Goal: Navigation & Orientation: Find specific page/section

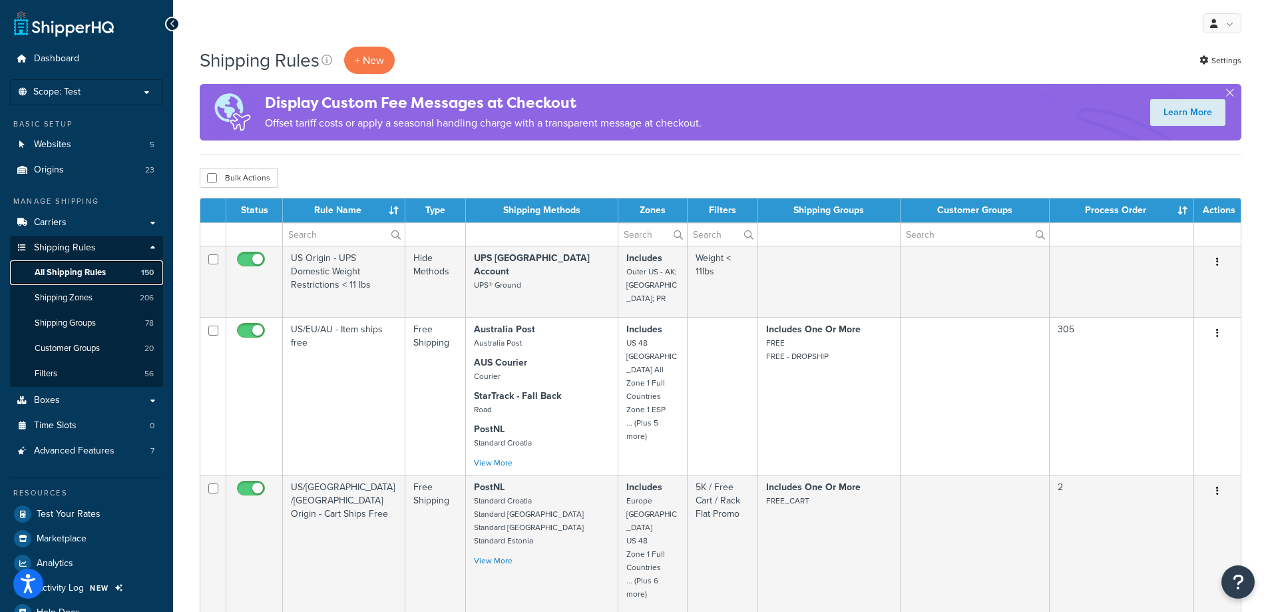
click at [113, 272] on link "All Shipping Rules 150" at bounding box center [86, 272] width 153 height 25
click at [358, 230] on input "text" at bounding box center [344, 234] width 122 height 23
click at [391, 174] on div "Bulk Actions Duplicate Delete" at bounding box center [721, 178] width 1042 height 20
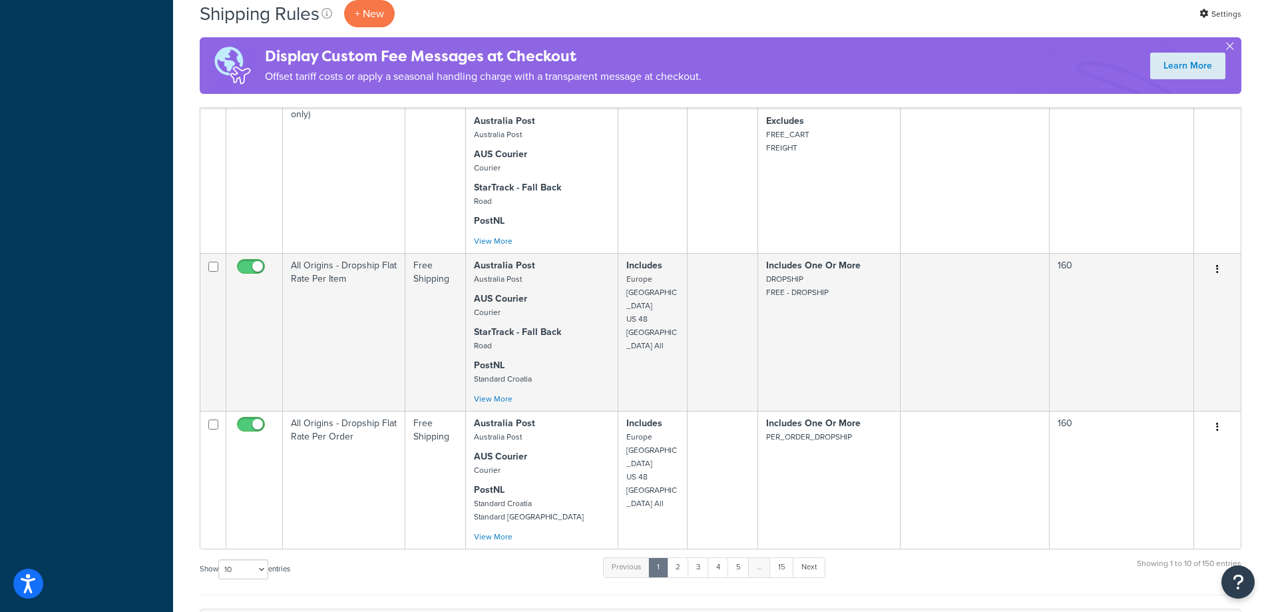
scroll to position [1337, 0]
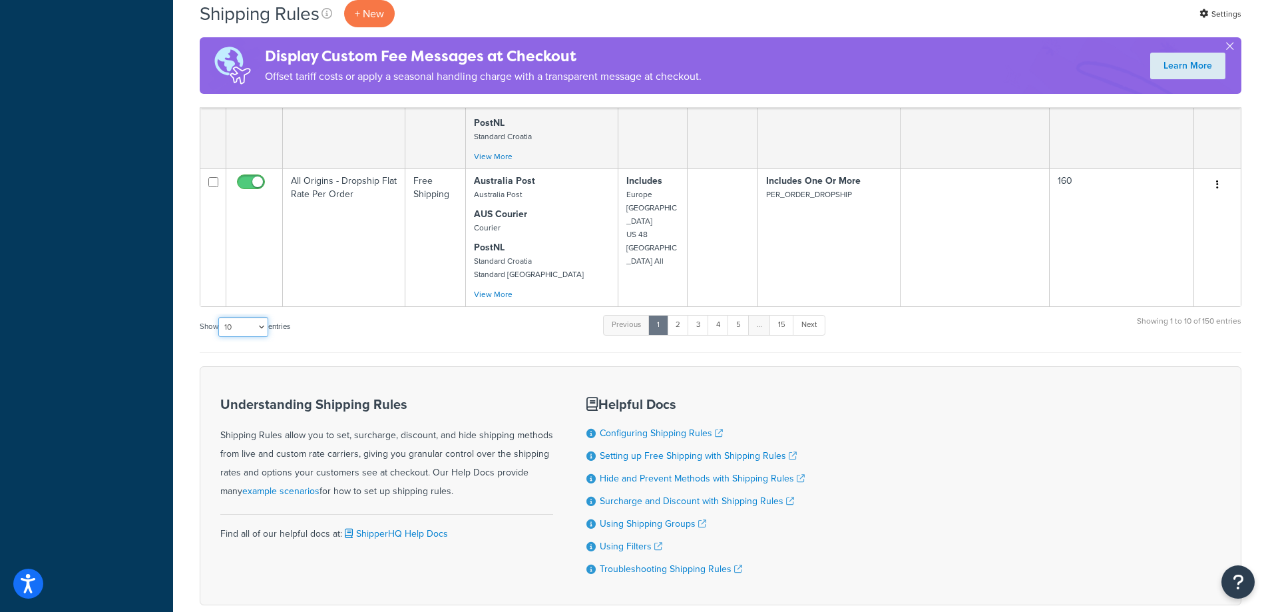
click at [250, 317] on select "10 15 25 50 100 1000" at bounding box center [243, 327] width 50 height 20
select select "1000"
click at [220, 317] on select "10 15 25 50 100 1000" at bounding box center [243, 327] width 50 height 20
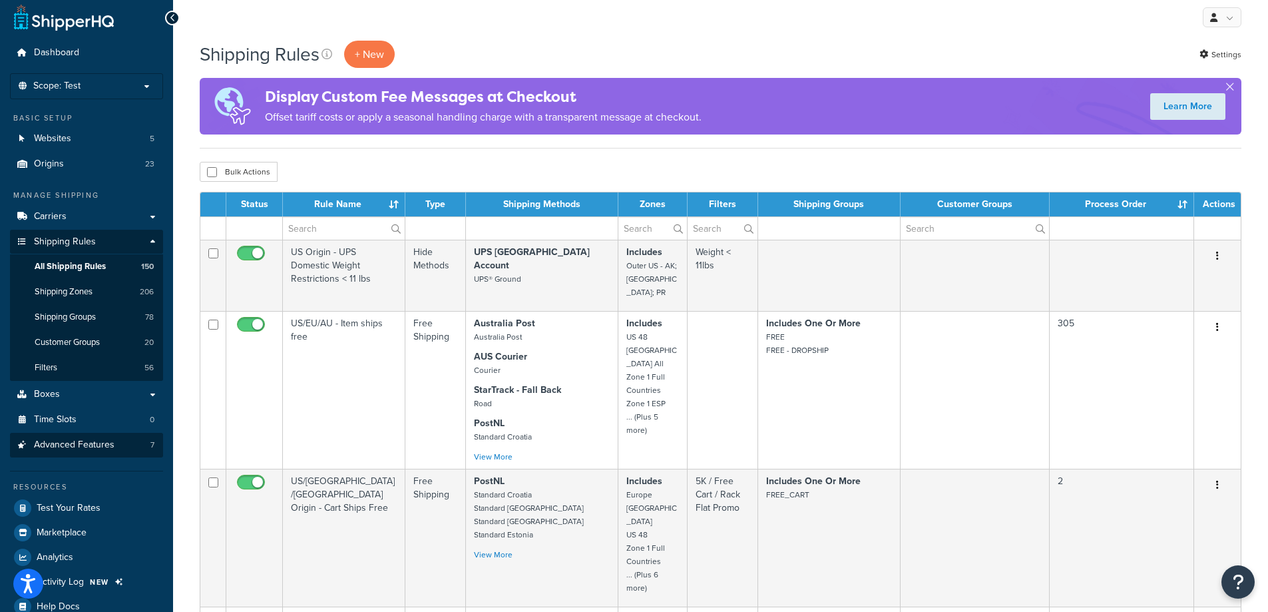
scroll to position [0, 0]
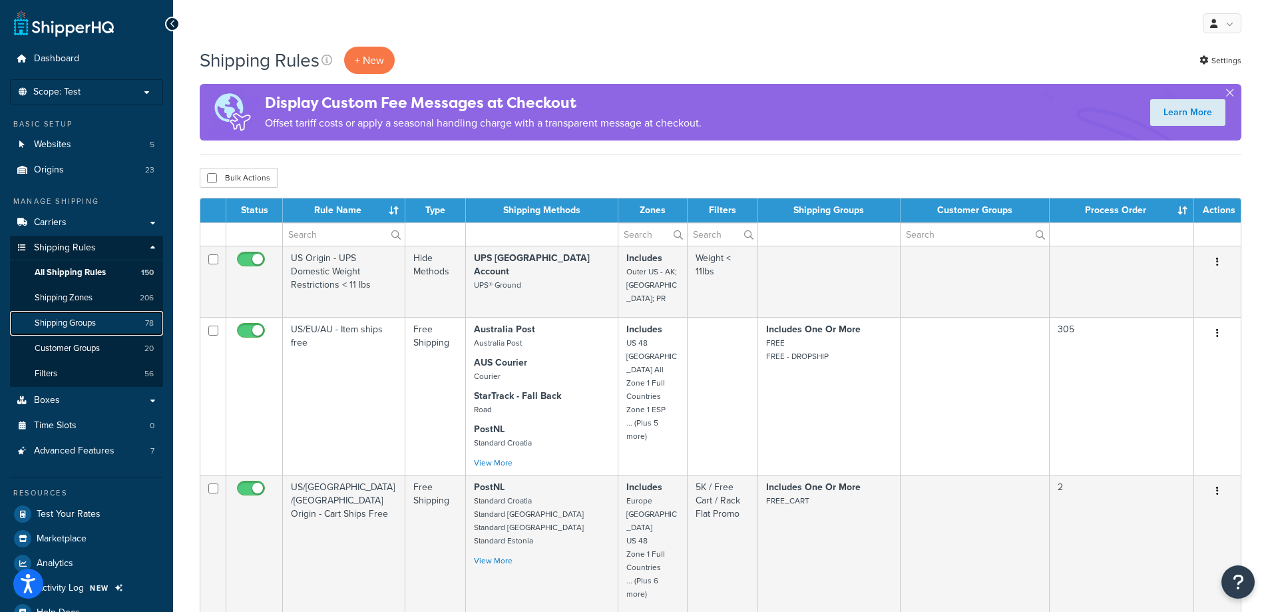
click at [123, 323] on link "Shipping Groups 78" at bounding box center [86, 323] width 153 height 25
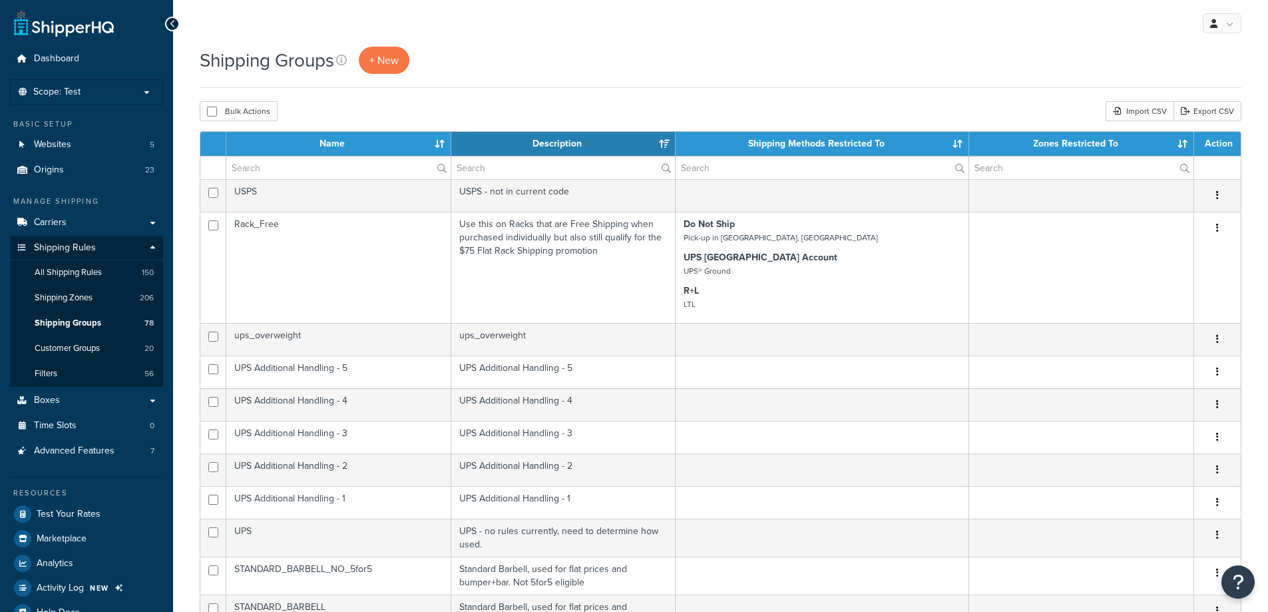
select select "15"
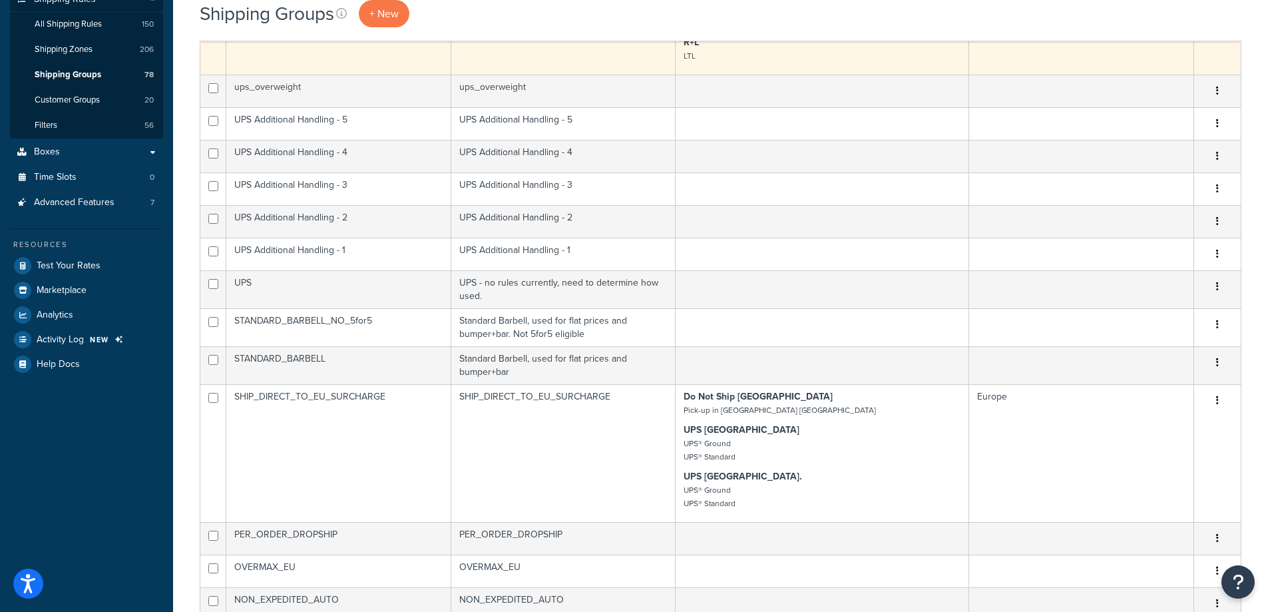
scroll to position [133, 0]
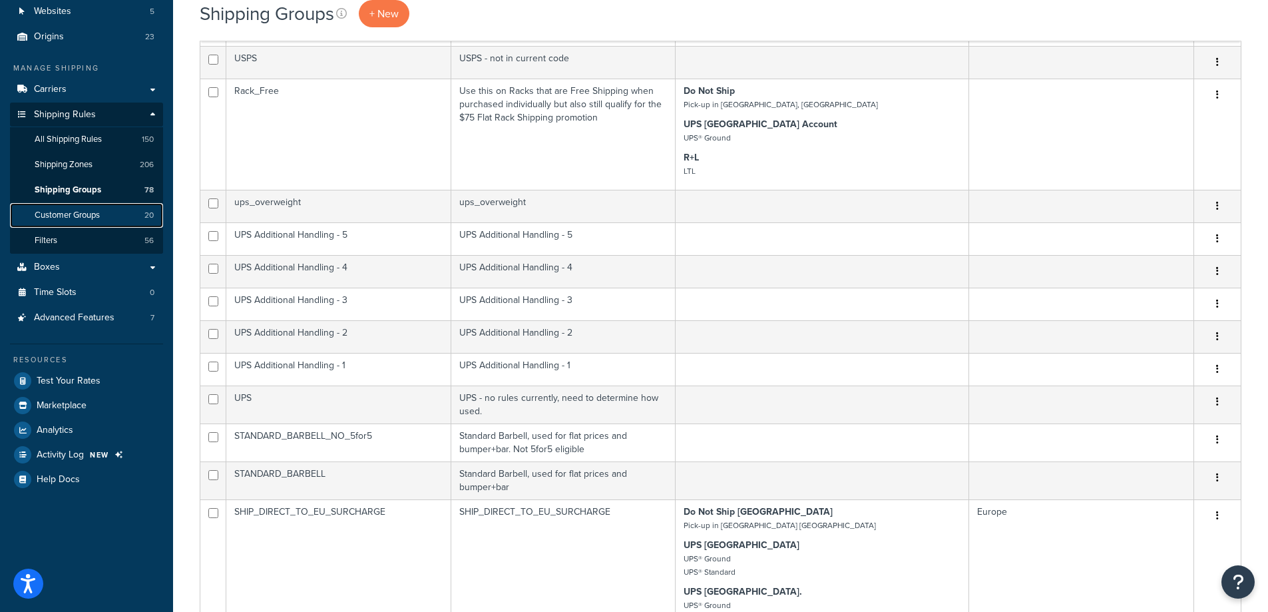
click at [107, 214] on link "Customer Groups 20" at bounding box center [86, 215] width 153 height 25
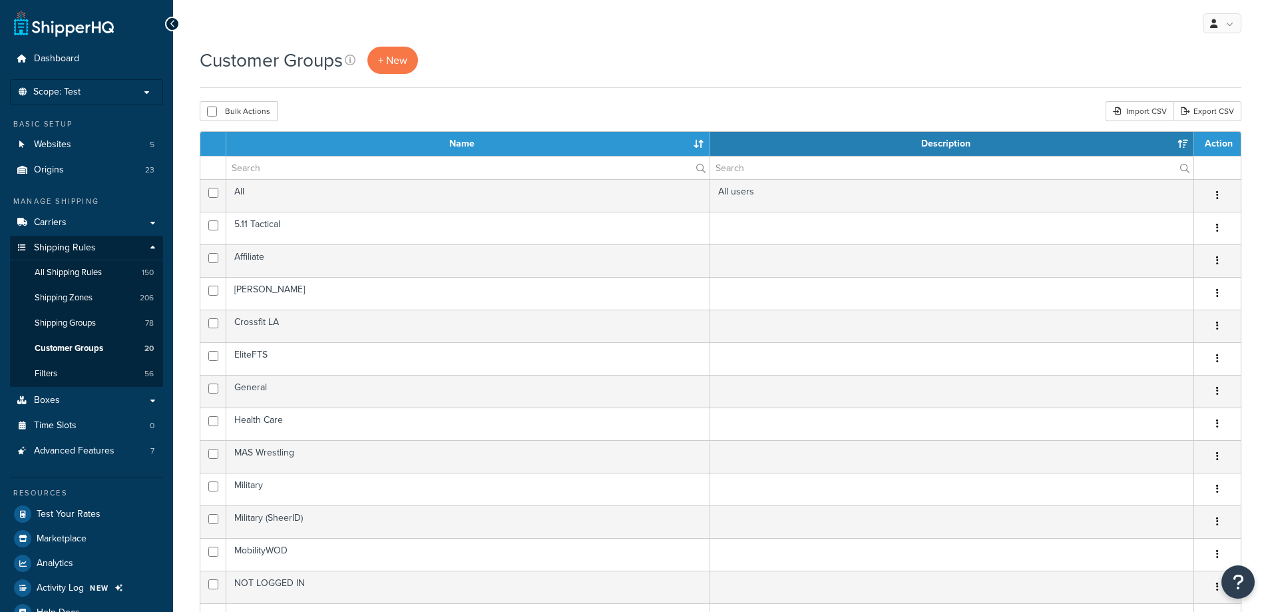
select select "15"
click at [62, 373] on link "Filters 56" at bounding box center [86, 373] width 153 height 25
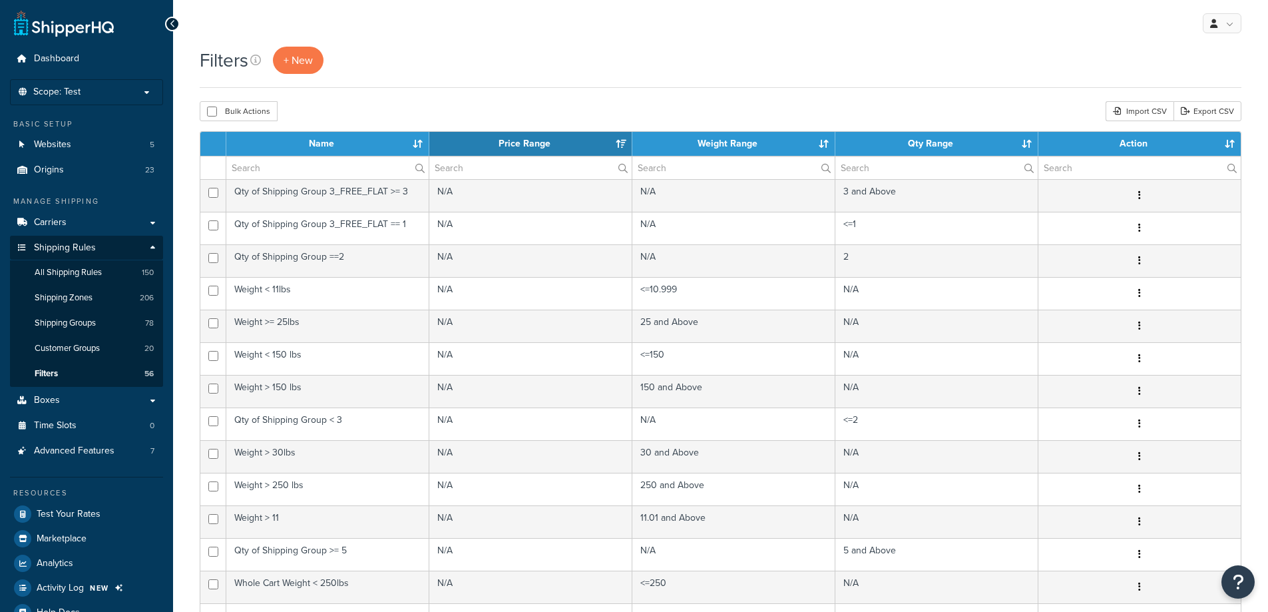
select select "15"
click at [90, 320] on span "Shipping Groups" at bounding box center [65, 323] width 61 height 11
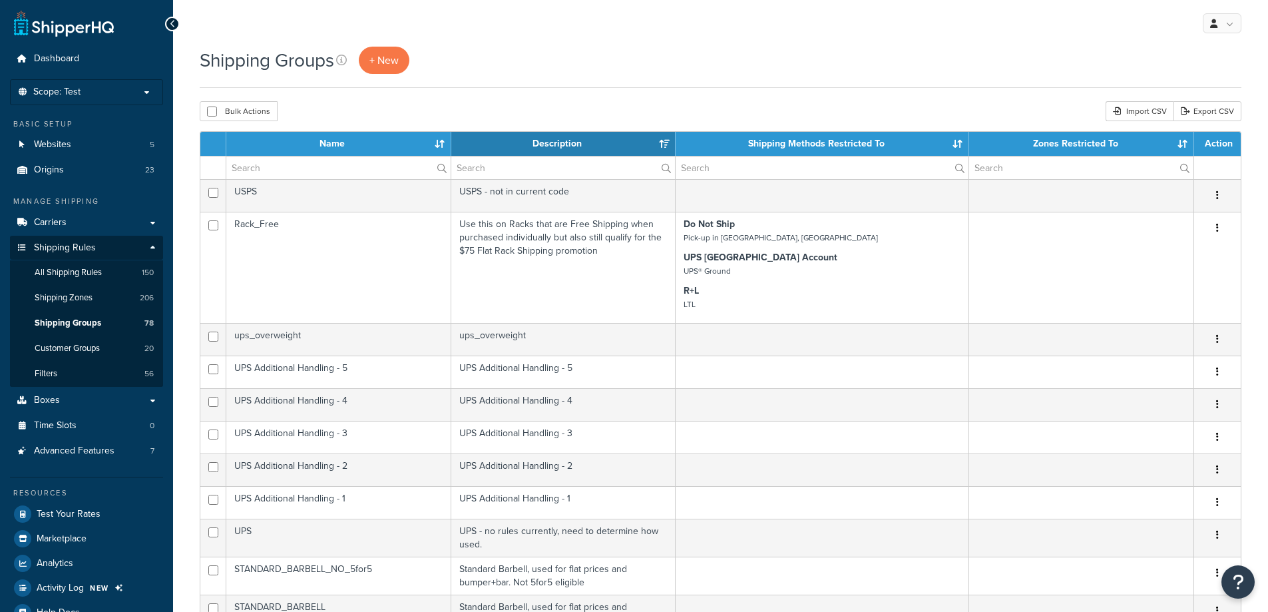
select select "15"
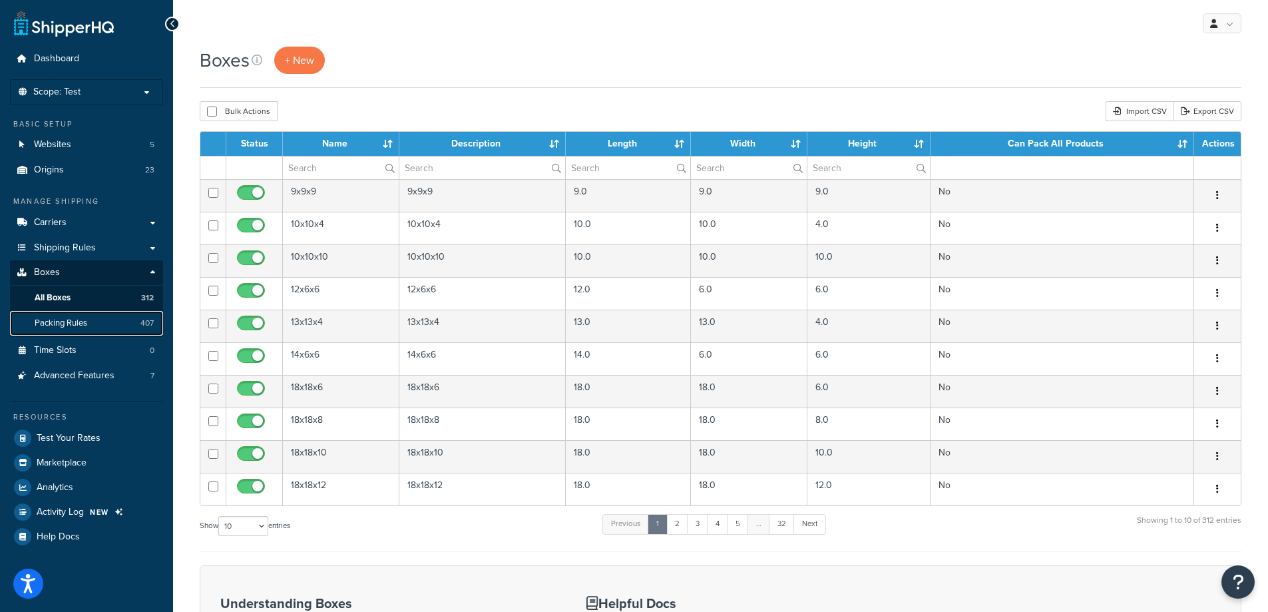
click at [137, 327] on link "Packing Rules 407" at bounding box center [86, 323] width 153 height 25
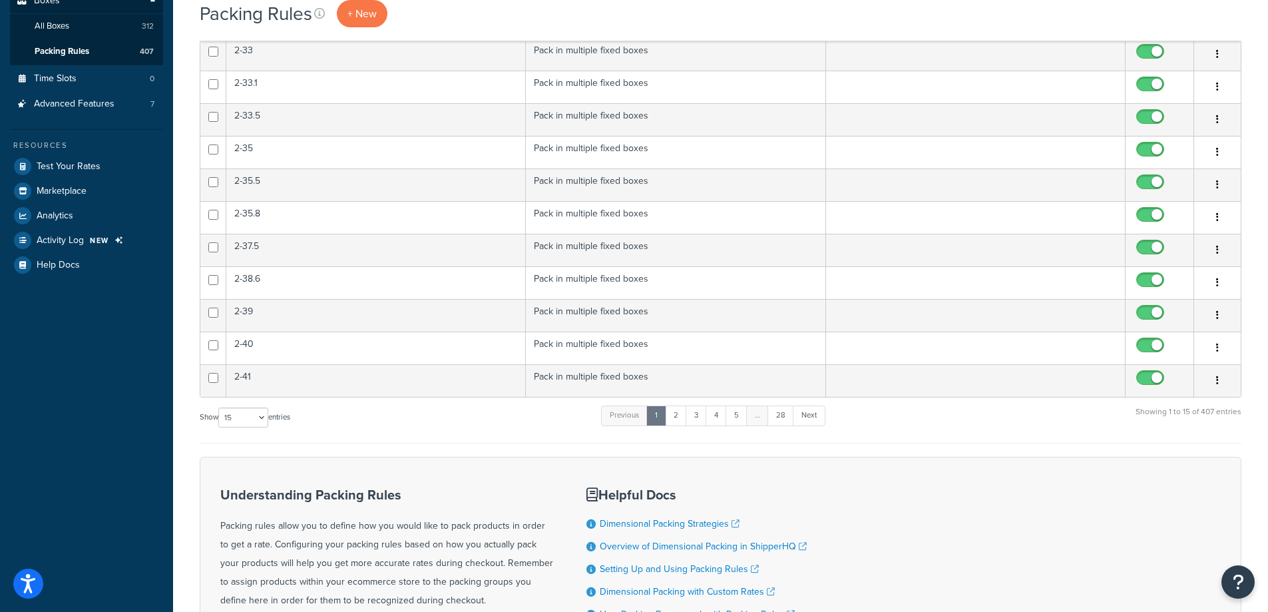
scroll to position [399, 0]
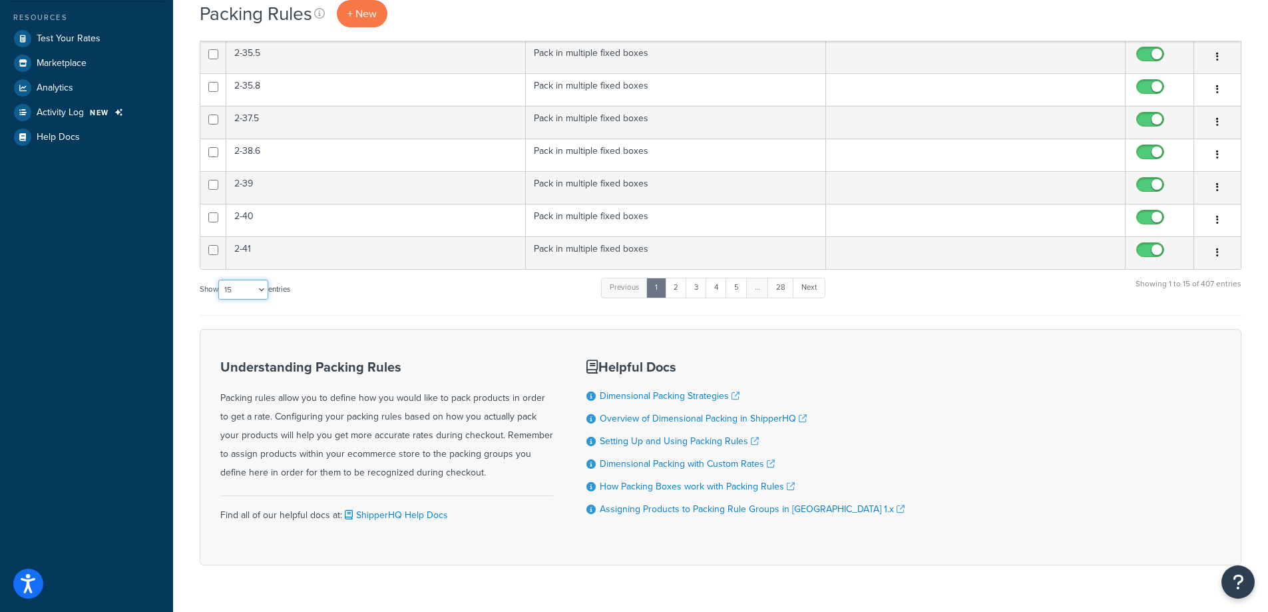
click at [251, 295] on select "10 15 25 50 100" at bounding box center [243, 290] width 50 height 20
select select "100"
click at [220, 300] on select "10 15 25 50 100" at bounding box center [243, 290] width 50 height 20
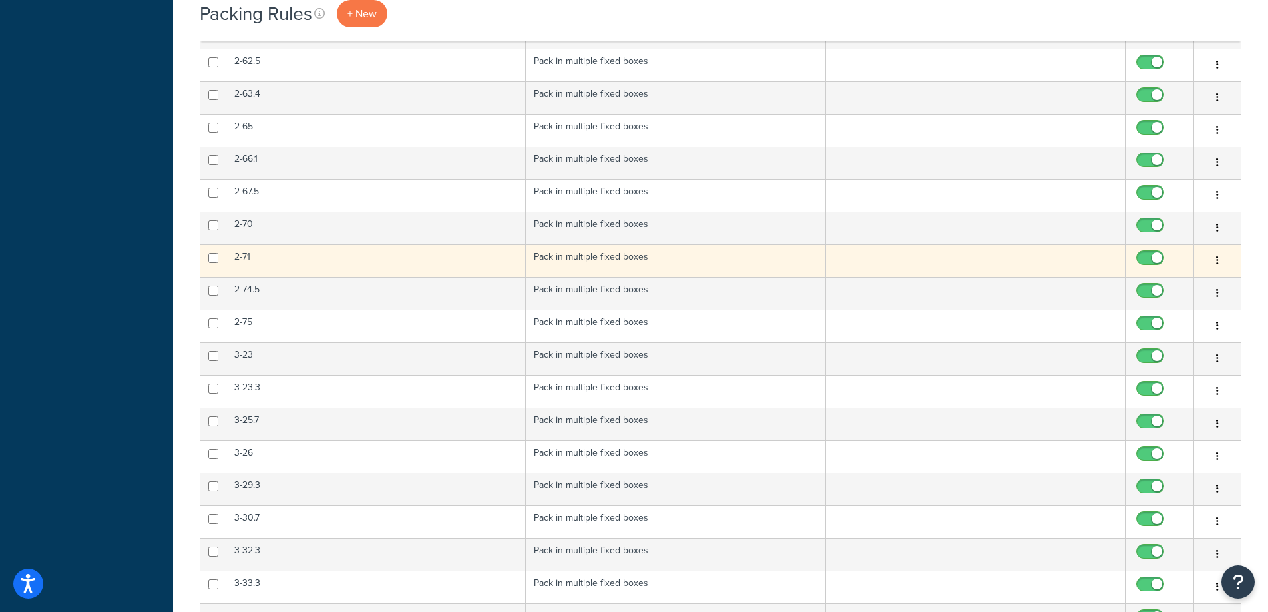
scroll to position [1008, 0]
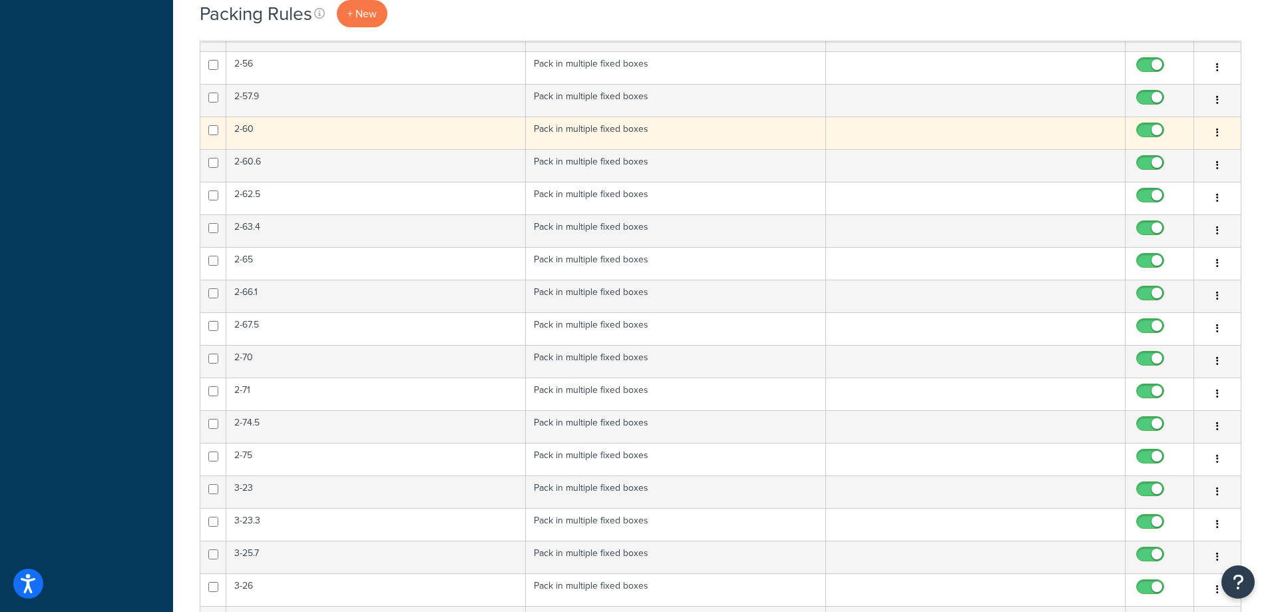
click at [315, 132] on td "2-60" at bounding box center [376, 132] width 300 height 33
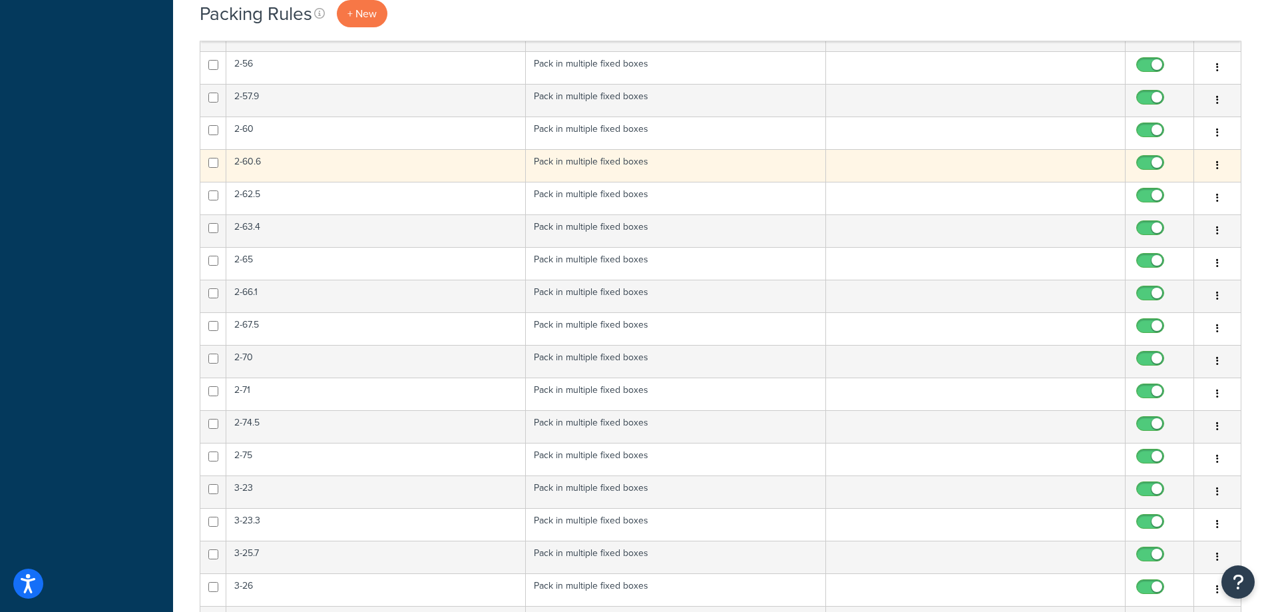
click at [358, 162] on td "2-60.6" at bounding box center [376, 165] width 300 height 33
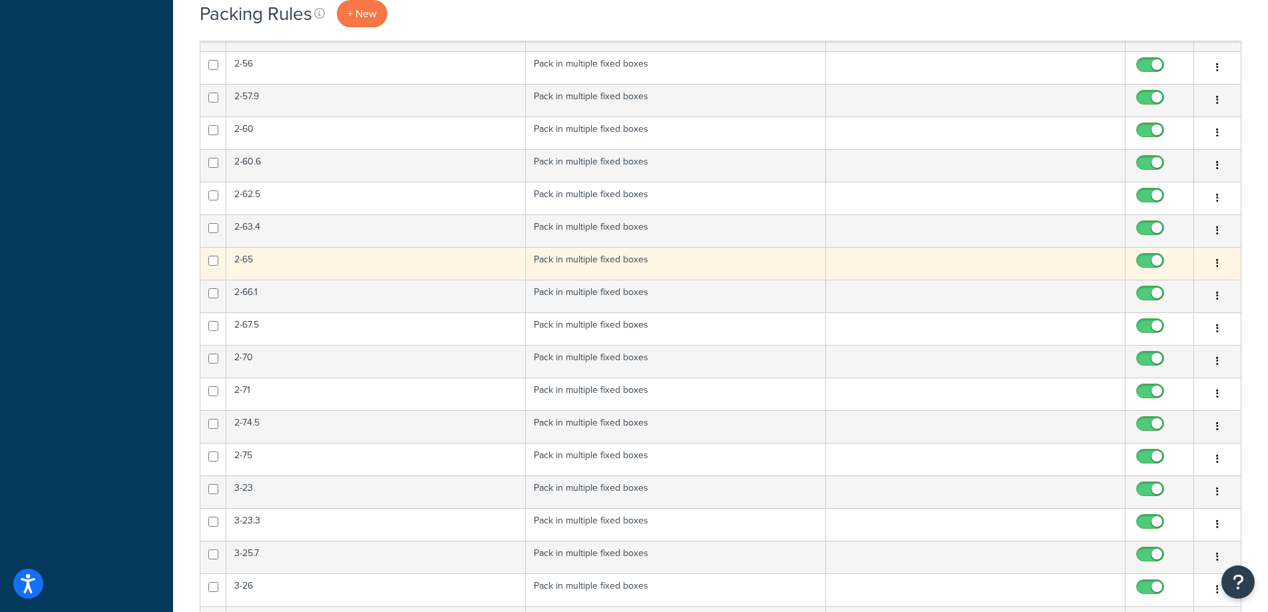
click at [359, 253] on td "2-65" at bounding box center [376, 263] width 300 height 33
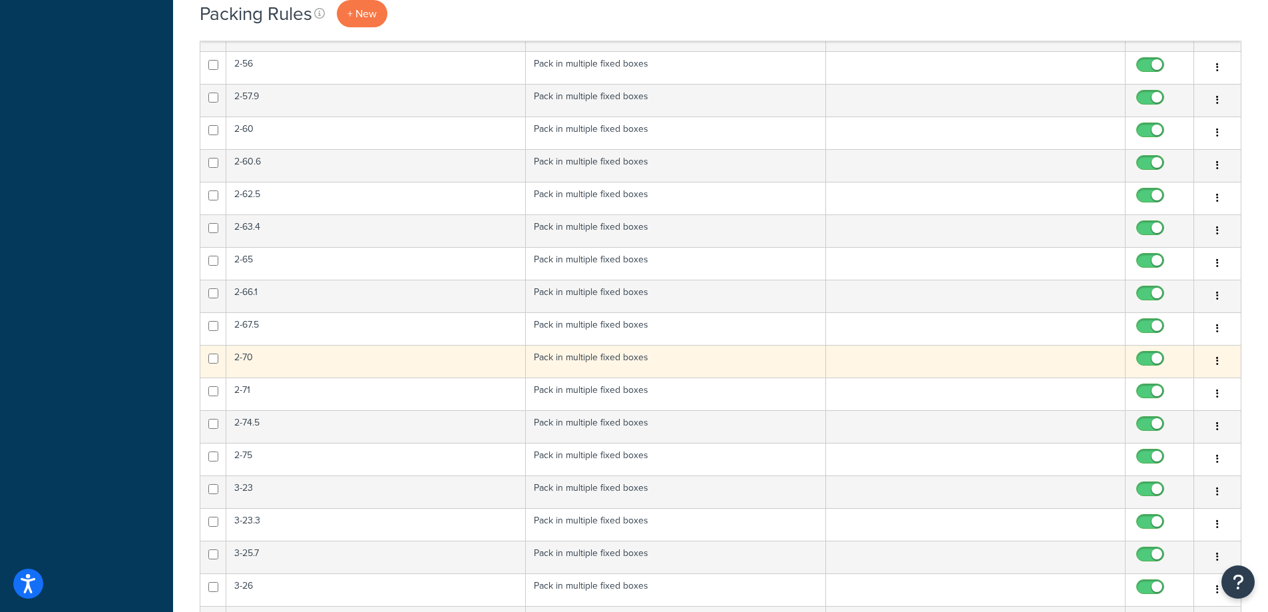
click at [291, 365] on td "2-70" at bounding box center [376, 361] width 300 height 33
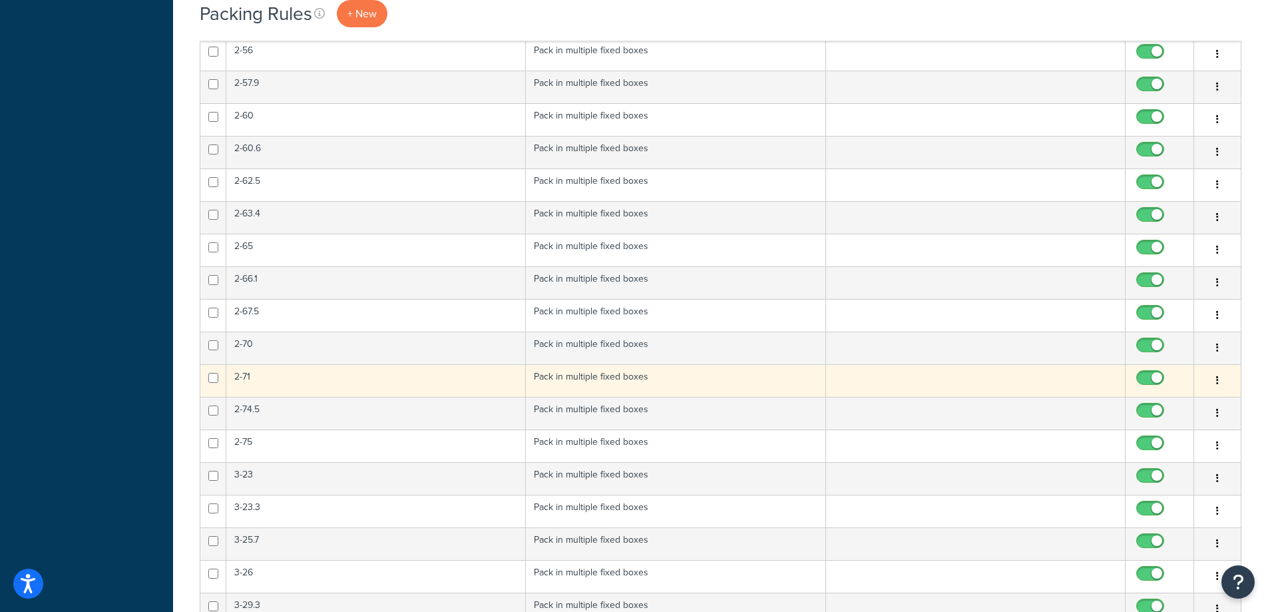
scroll to position [1142, 0]
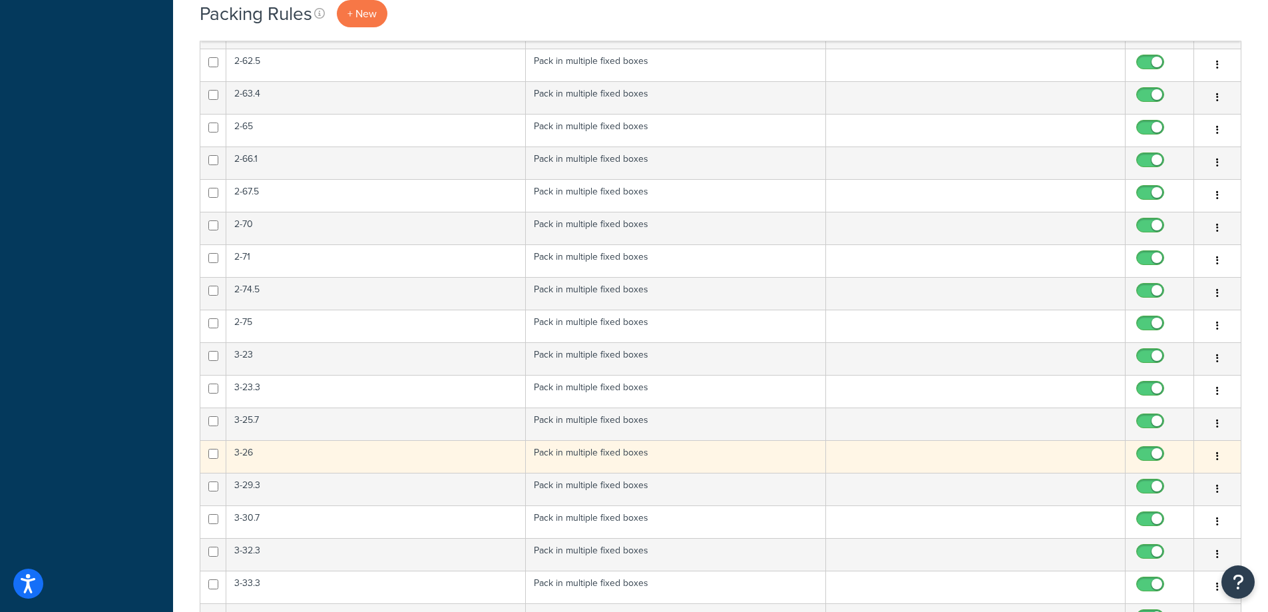
click at [354, 454] on td "3-26" at bounding box center [376, 456] width 300 height 33
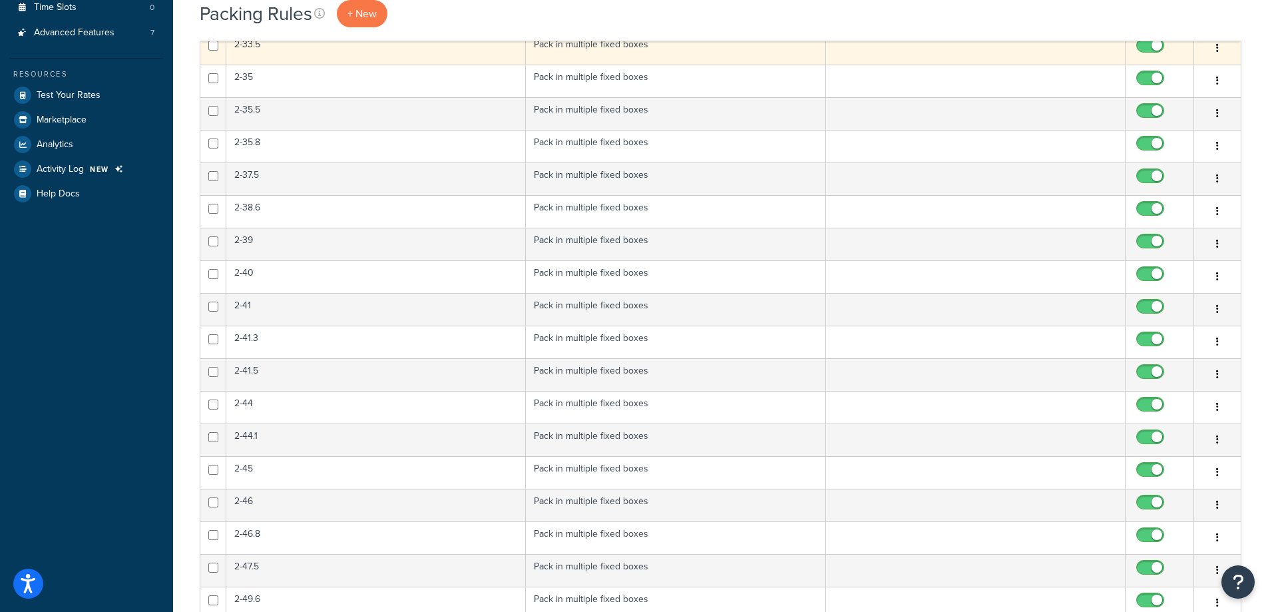
scroll to position [143, 0]
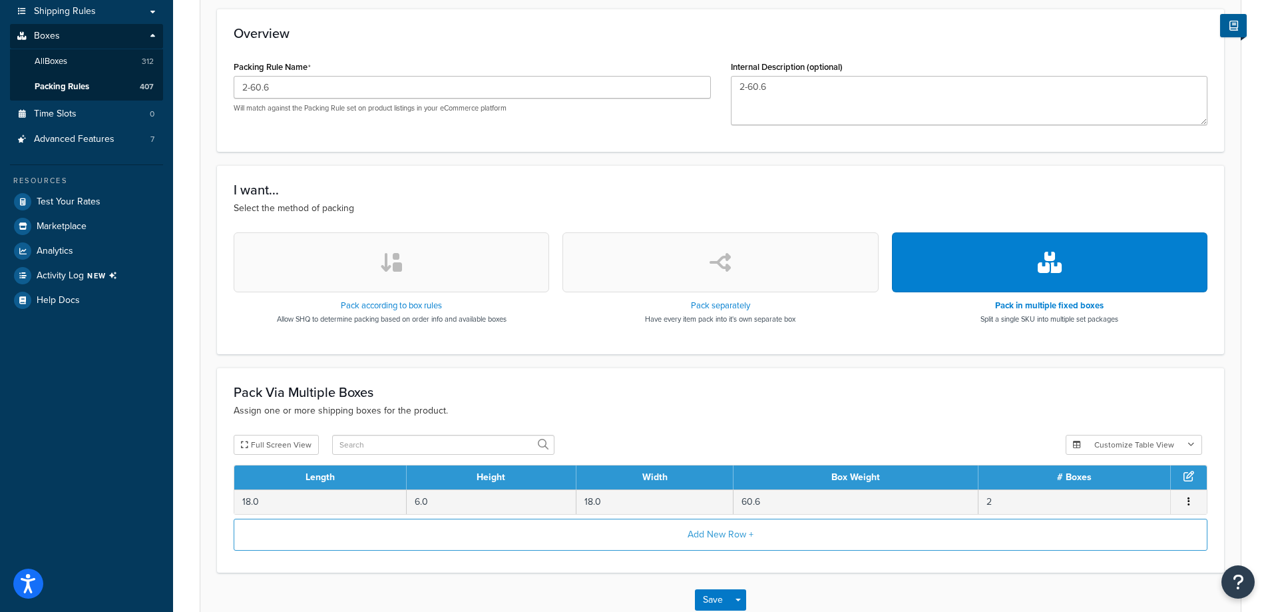
scroll to position [266, 0]
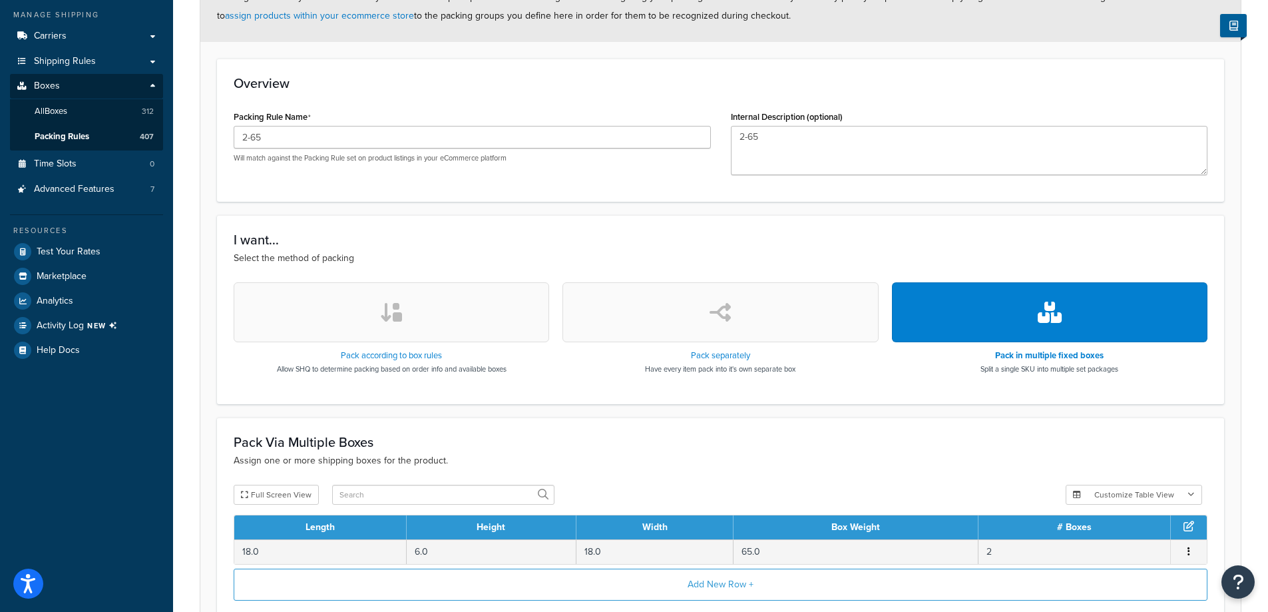
scroll to position [200, 0]
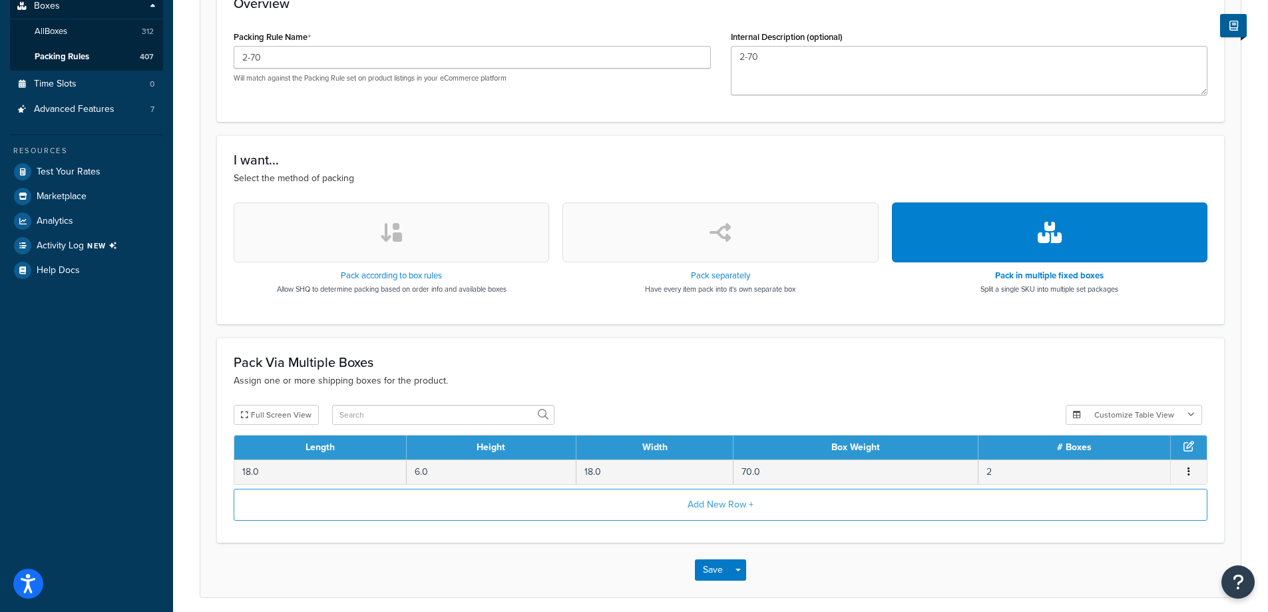
scroll to position [200, 0]
